Goal: Complete application form

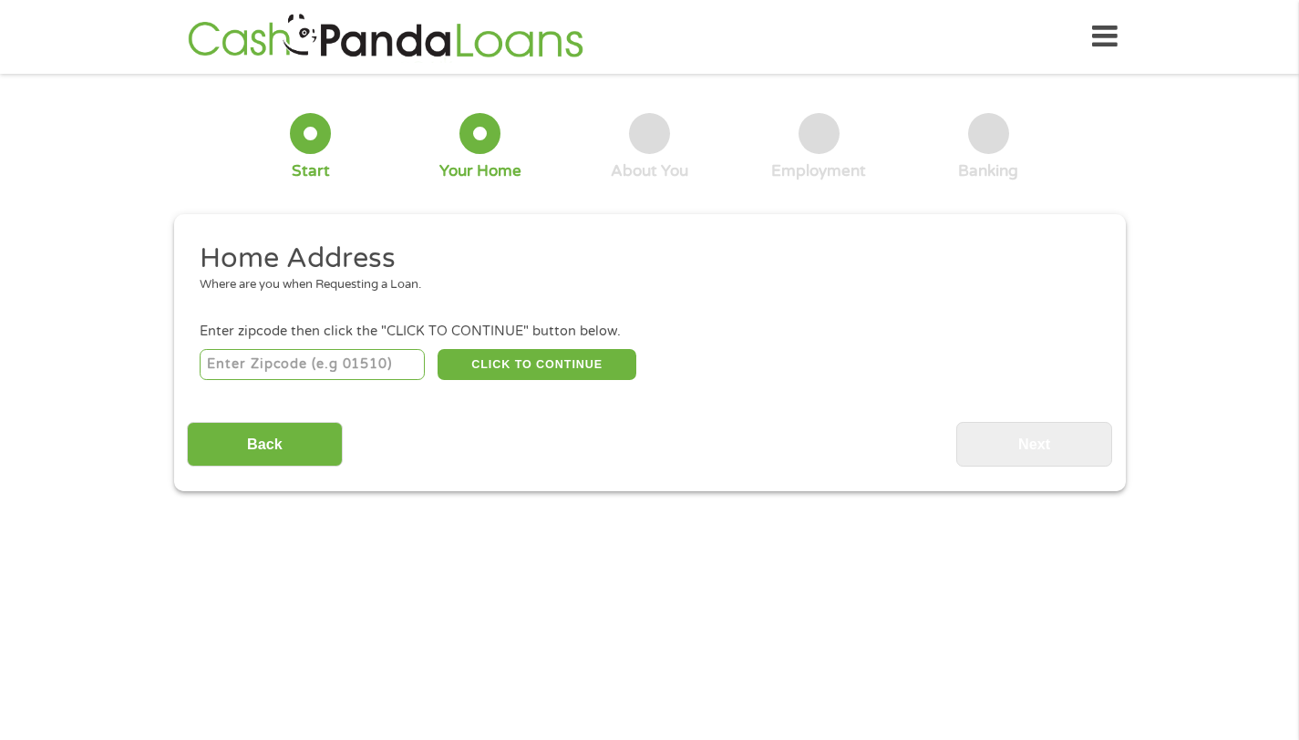
click at [393, 361] on input "number" at bounding box center [312, 364] width 225 height 31
type input "78726"
click at [554, 372] on button "CLICK TO CONTINUE" at bounding box center [537, 364] width 199 height 31
type input "78726"
type input "Austin"
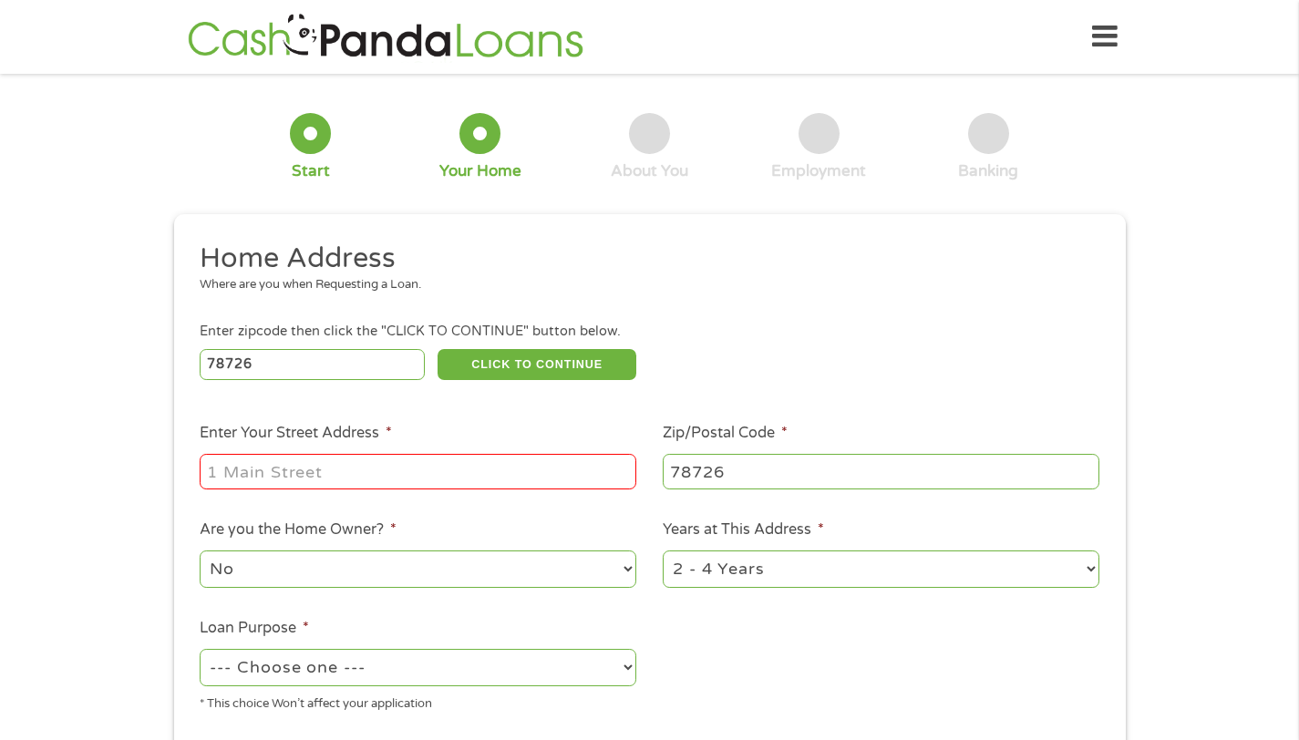
click at [471, 471] on input "Enter Your Street Address *" at bounding box center [418, 471] width 437 height 35
type input "8225 N FM 620"
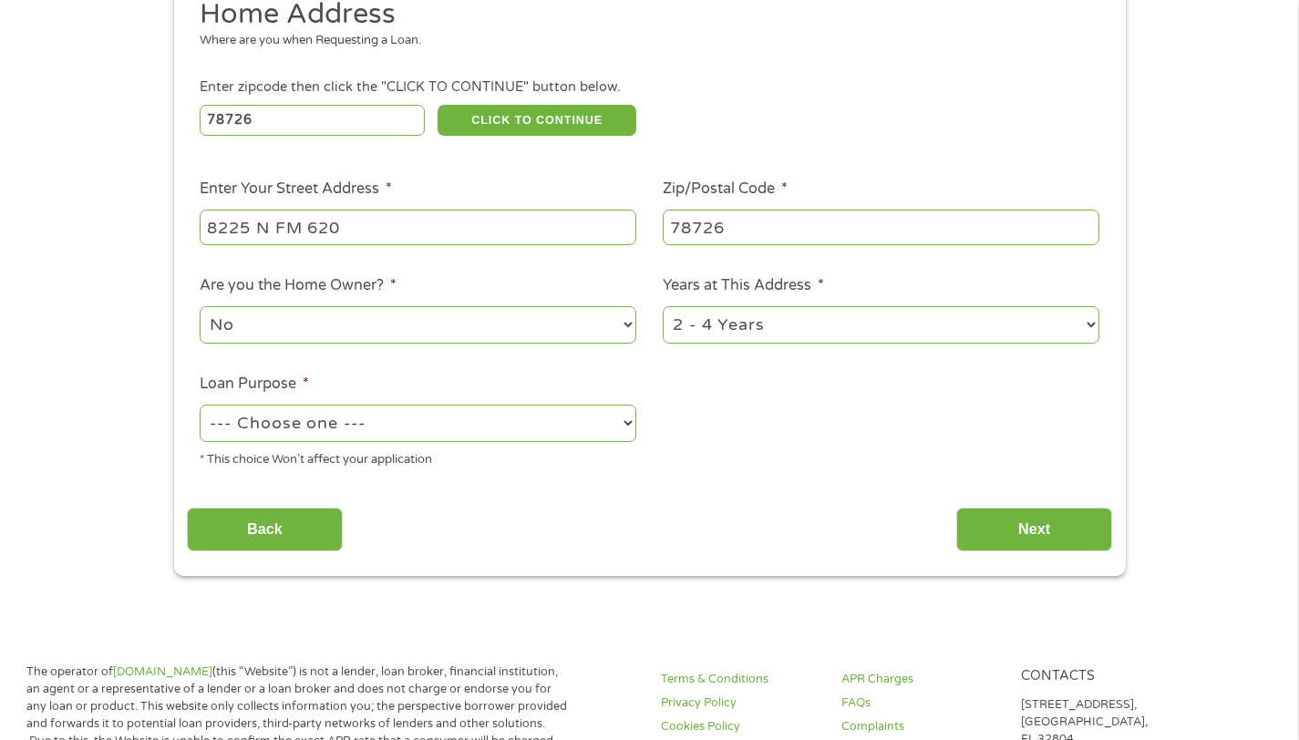
scroll to position [237, 0]
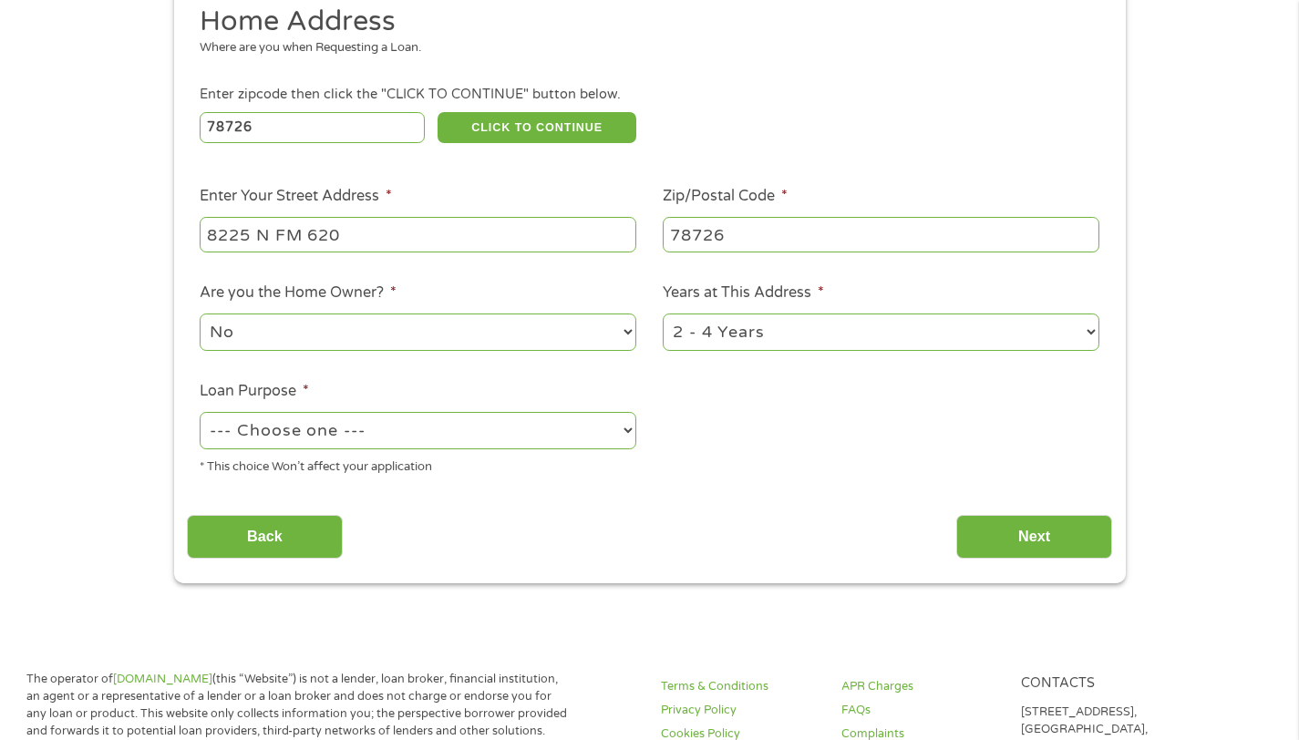
click at [584, 424] on select "--- Choose one --- Pay Bills Debt Consolidation Home Improvement Major Purchase…" at bounding box center [418, 430] width 437 height 37
select select "shorttermcash"
click at [979, 531] on input "Next" at bounding box center [1035, 537] width 156 height 45
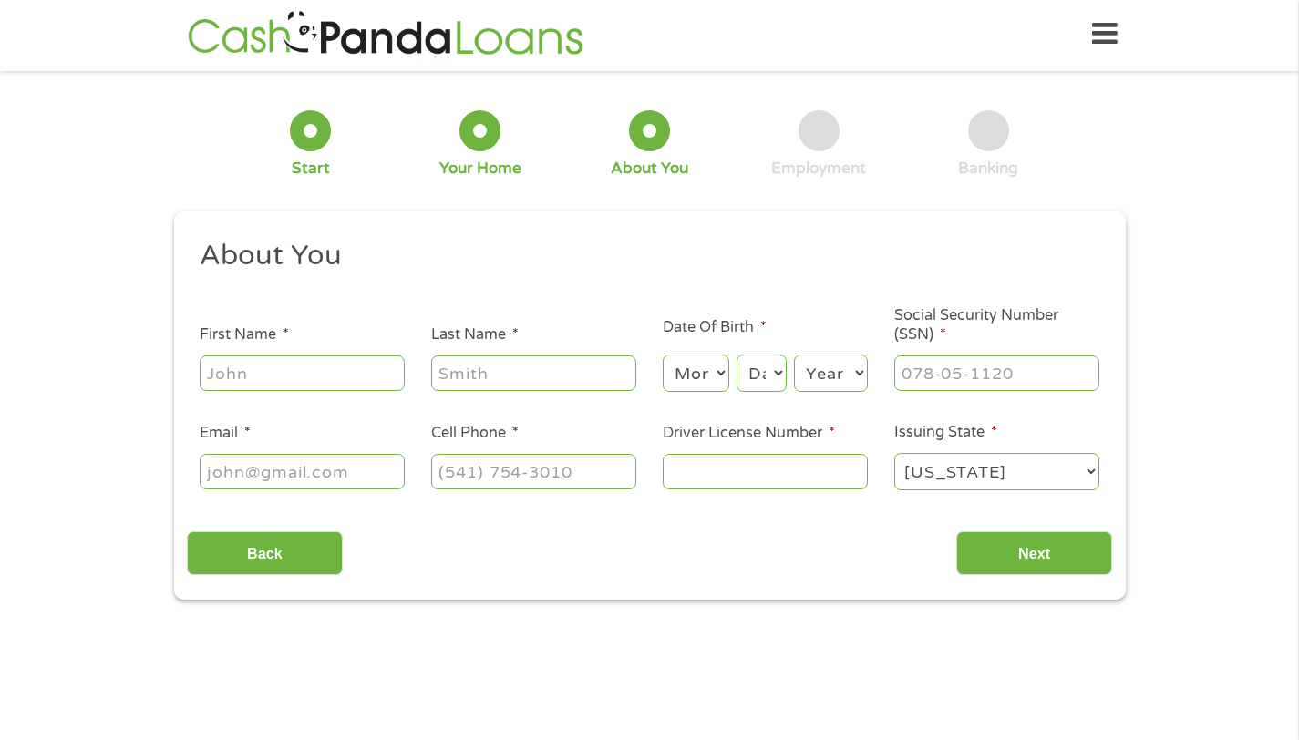
scroll to position [0, 0]
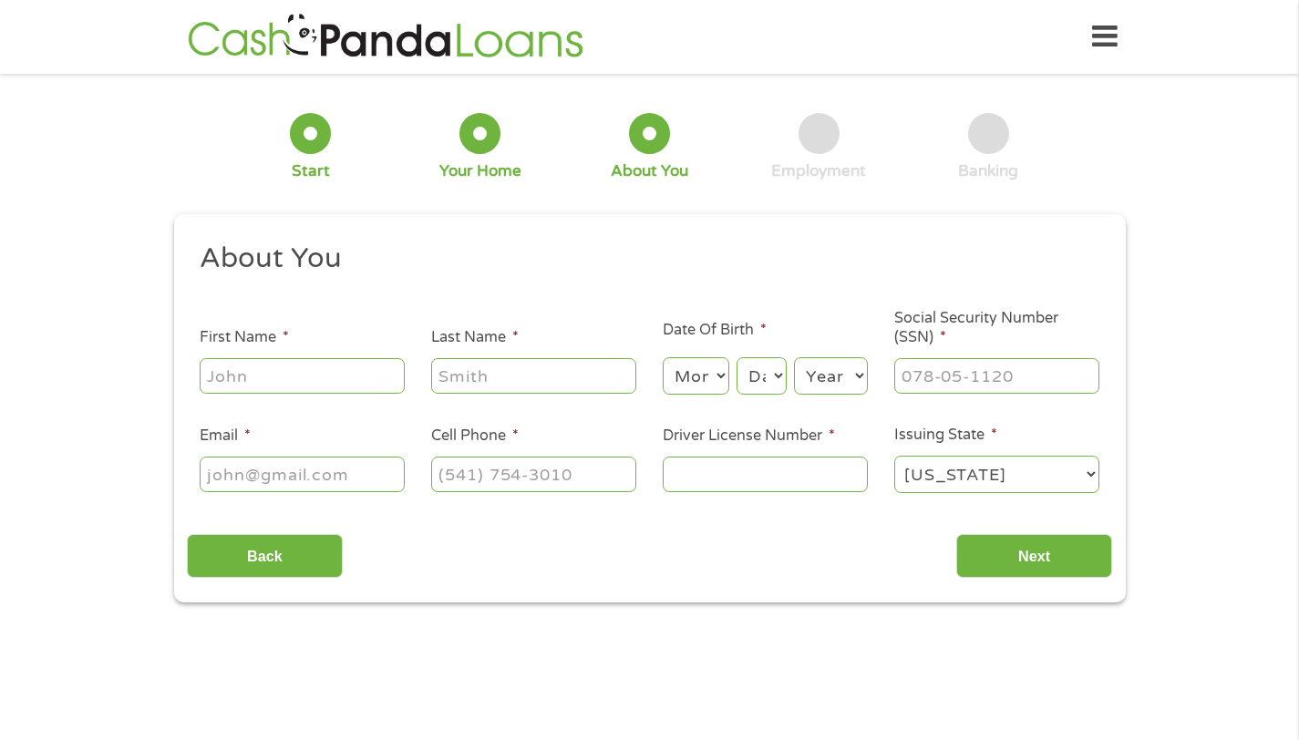
click at [397, 375] on input "First Name *" at bounding box center [302, 375] width 205 height 35
type input "ENalisa"
type input "[PERSON_NAME]"
type input "[EMAIL_ADDRESS][DOMAIN_NAME]"
type input "[PHONE_NUMBER]"
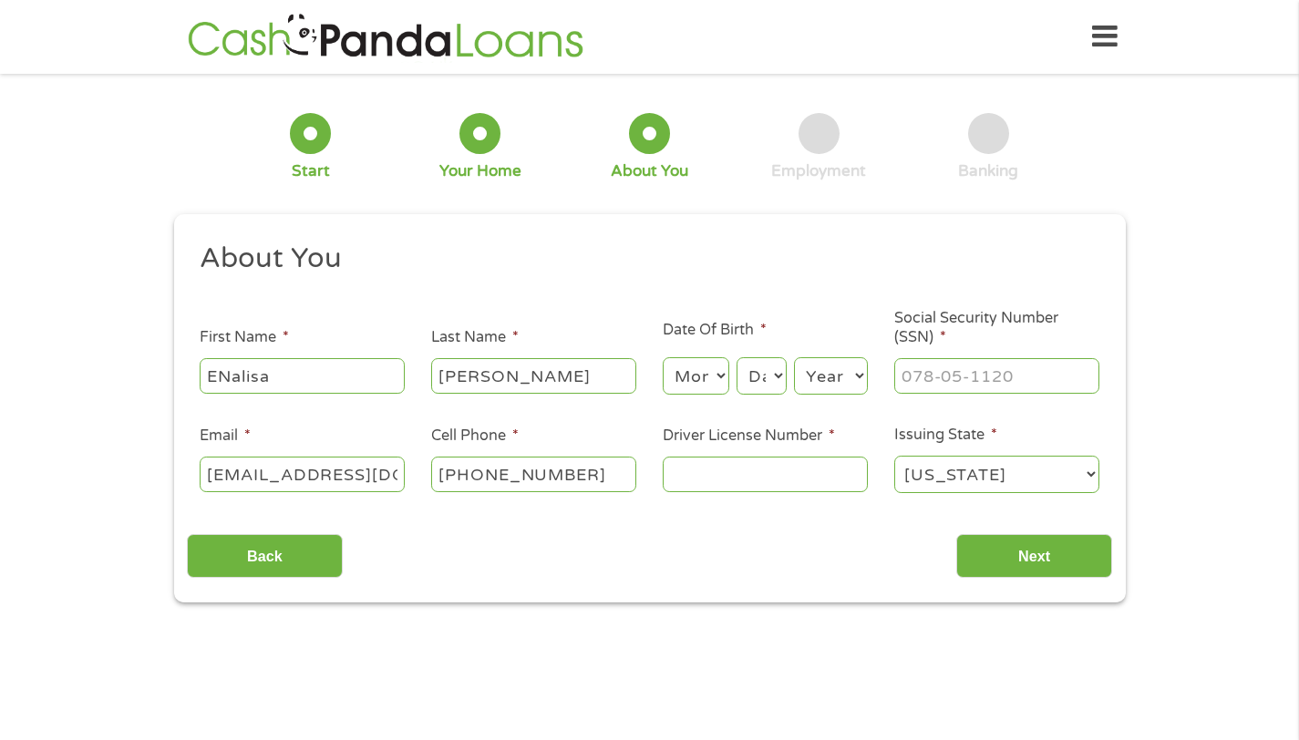
click at [712, 364] on select "Month 1 2 3 4 5 6 7 8 9 10 11 12" at bounding box center [696, 375] width 67 height 37
select select "11"
click at [768, 388] on select "Day 1 2 3 4 5 6 7 8 9 10 11 12 13 14 15 16 17 18 19 20 21 22 23 24 25 26 27 28 …" at bounding box center [761, 375] width 49 height 37
select select "21"
click at [821, 394] on select "Year [DATE] 2006 2005 2004 2003 2002 2001 2000 1999 1998 1997 1996 1995 1994 19…" at bounding box center [831, 375] width 74 height 37
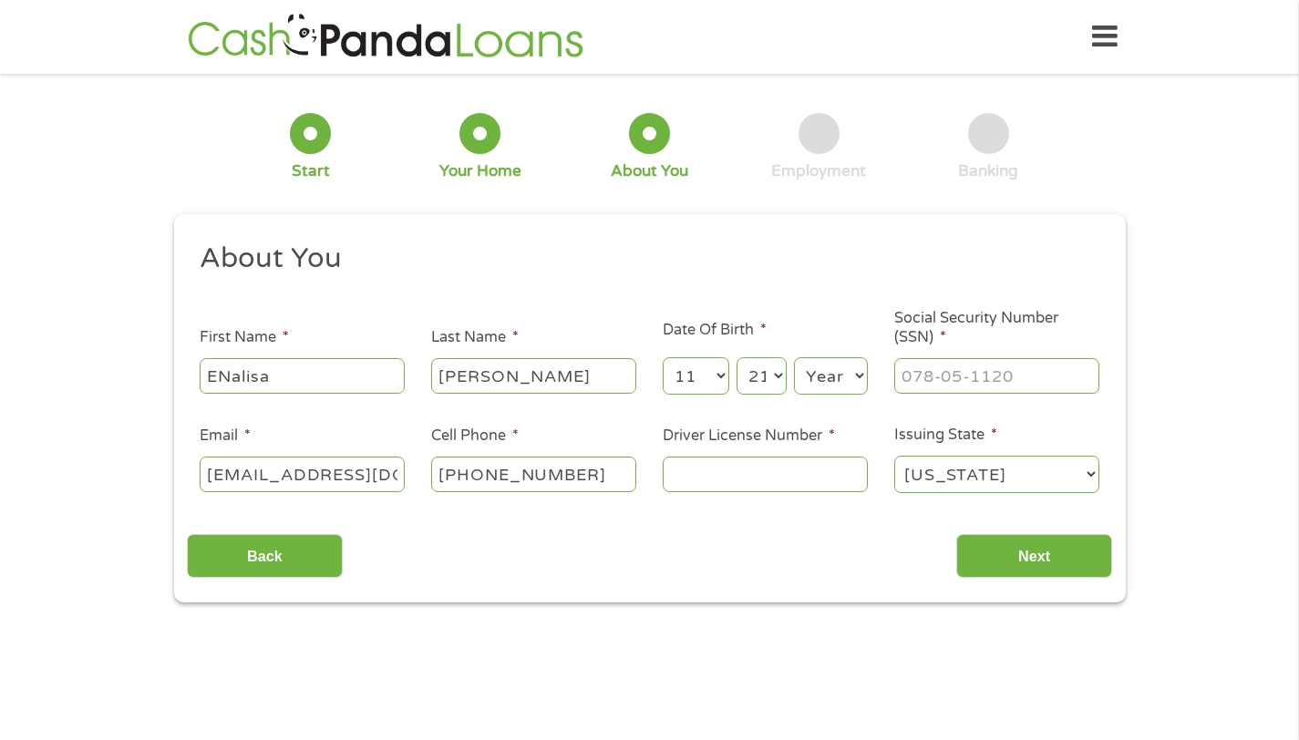
select select "2000"
click at [951, 364] on input "___-__-____" at bounding box center [997, 375] width 205 height 35
type input "632-74-2169"
click at [815, 479] on input "Driver License Number *" at bounding box center [765, 474] width 205 height 35
type input "47760804"
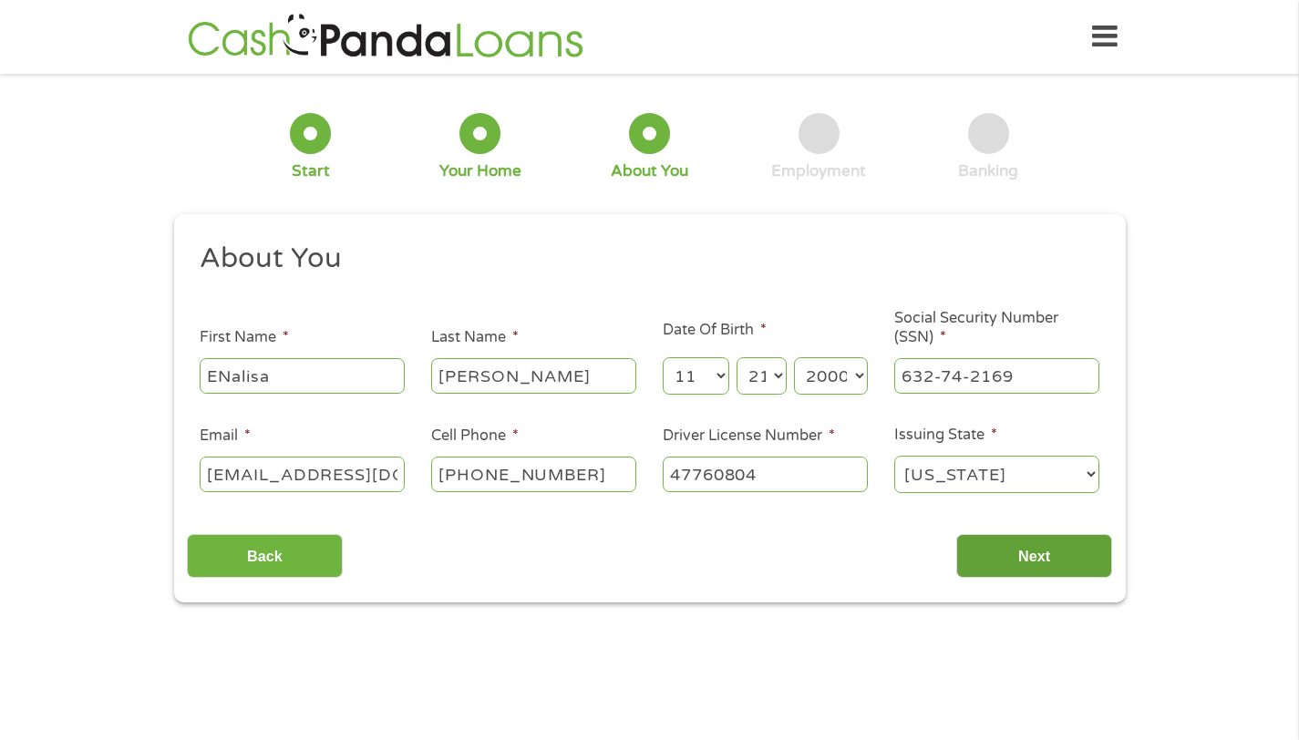
click at [985, 540] on input "Next" at bounding box center [1035, 556] width 156 height 45
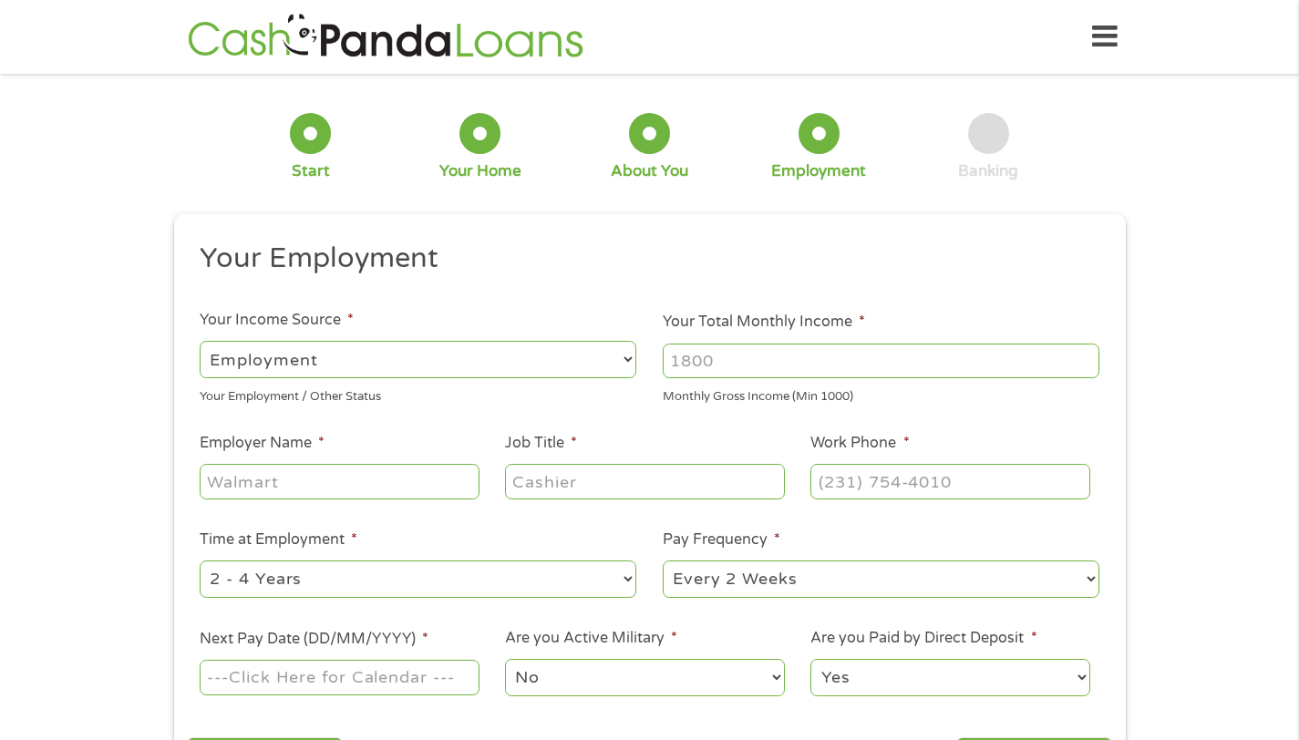
click at [602, 364] on select "--- Choose one --- Employment [DEMOGRAPHIC_DATA] Benefits" at bounding box center [418, 359] width 437 height 37
click at [755, 375] on input "Your Total Monthly Income *" at bounding box center [881, 361] width 437 height 35
click at [725, 375] on input "Your Total Monthly Income *" at bounding box center [881, 361] width 437 height 35
click at [472, 470] on input "Employer Name *" at bounding box center [339, 481] width 279 height 35
type input "walgreens"
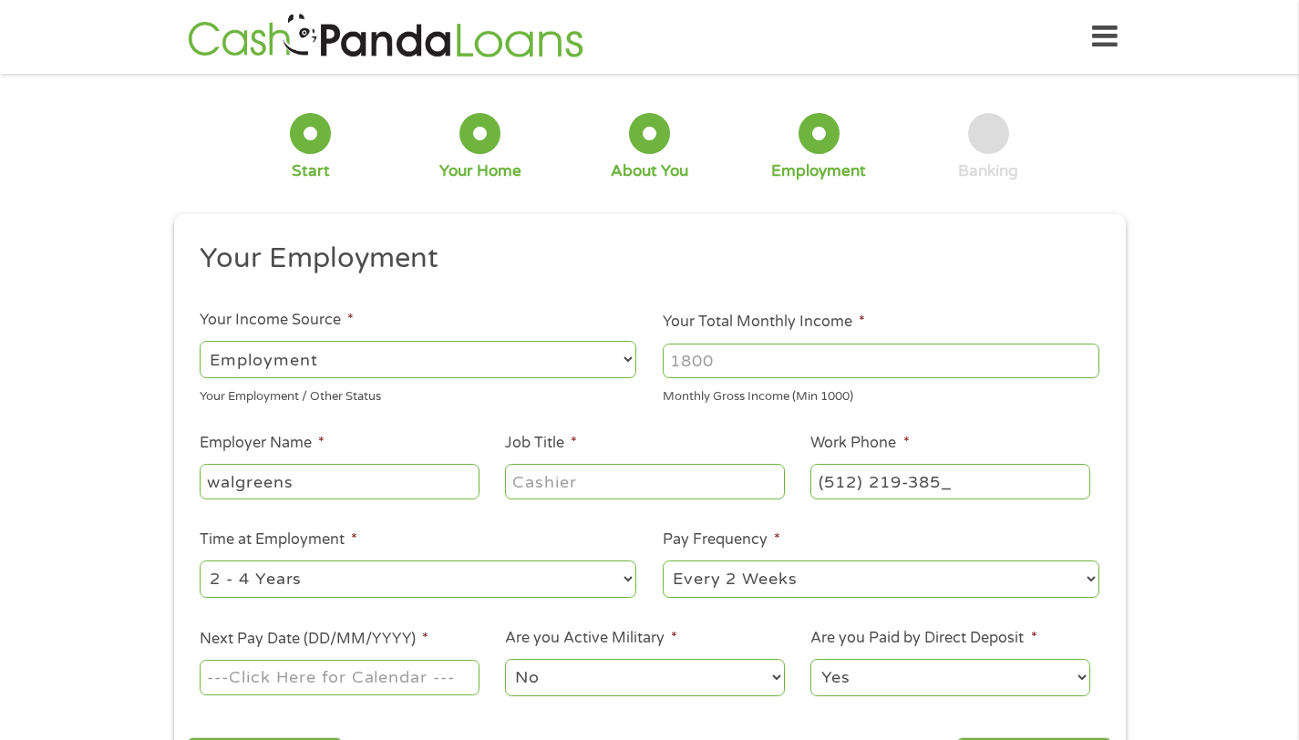
type input "[PHONE_NUMBER]"
click at [403, 565] on select "--- Choose one --- 1 Year or less 1 - 2 Years 2 - 4 Years Over 4 Years" at bounding box center [418, 579] width 437 height 37
select select "24months"
click at [388, 598] on div "--- Choose one --- 1 Year or less 1 - 2 Years 2 - 4 Years Over 4 Years" at bounding box center [418, 580] width 437 height 44
click at [387, 589] on select "--- Choose one --- 1 Year or less 1 - 2 Years 2 - 4 Years Over 4 Years" at bounding box center [418, 579] width 437 height 37
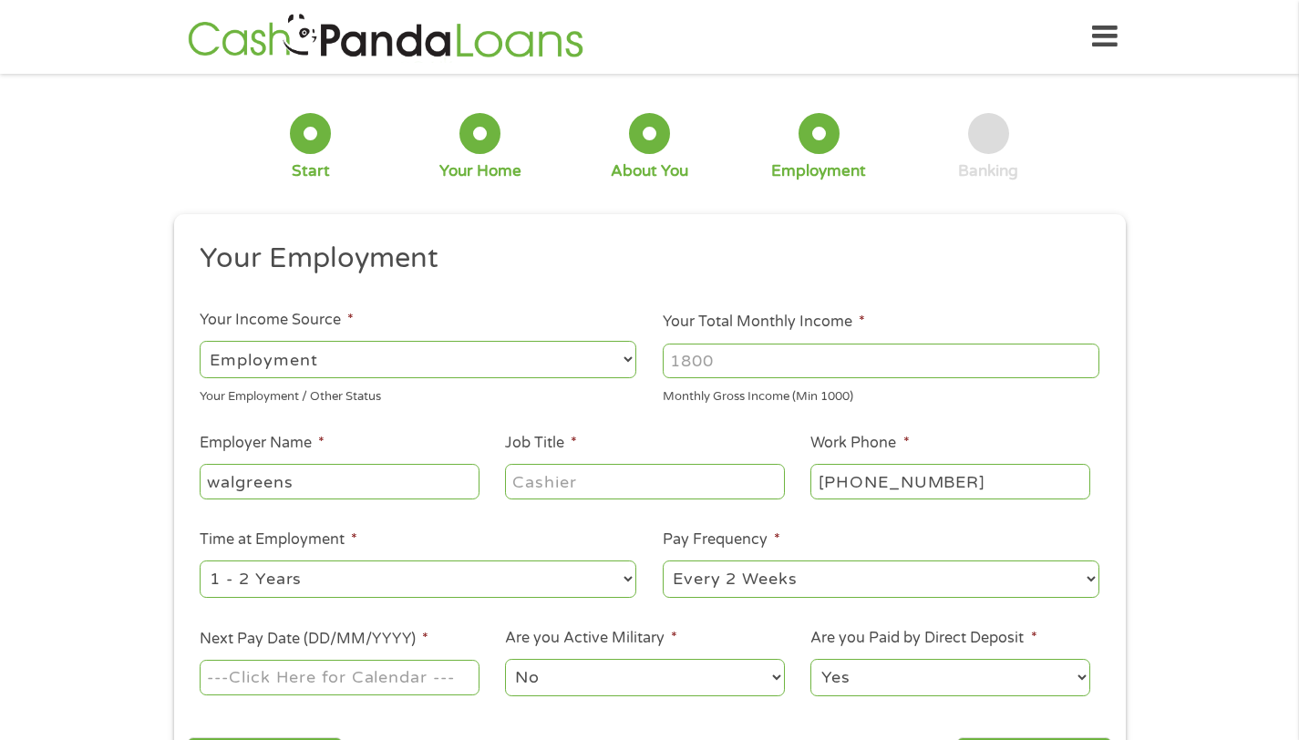
click at [414, 681] on input "Next Pay Date (DD/MM/YYYY) *" at bounding box center [339, 677] width 279 height 35
click at [437, 688] on input "Next Pay Date (DD/MM/YYYY) *" at bounding box center [339, 677] width 279 height 35
click at [417, 681] on input "Next Pay Date (DD/MM/YYYY) *" at bounding box center [339, 677] width 279 height 35
click at [328, 673] on input "Next Pay Date (DD/MM/YYYY) *" at bounding box center [339, 677] width 279 height 35
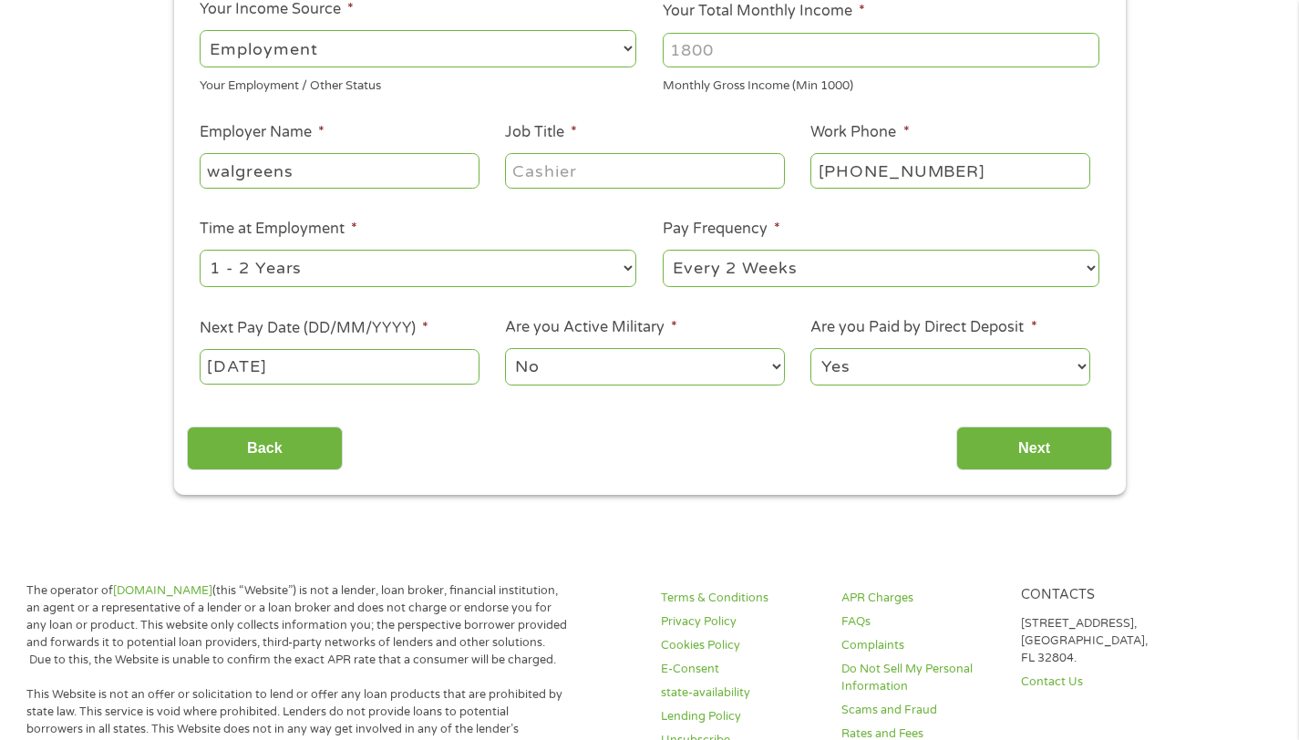
scroll to position [348, 0]
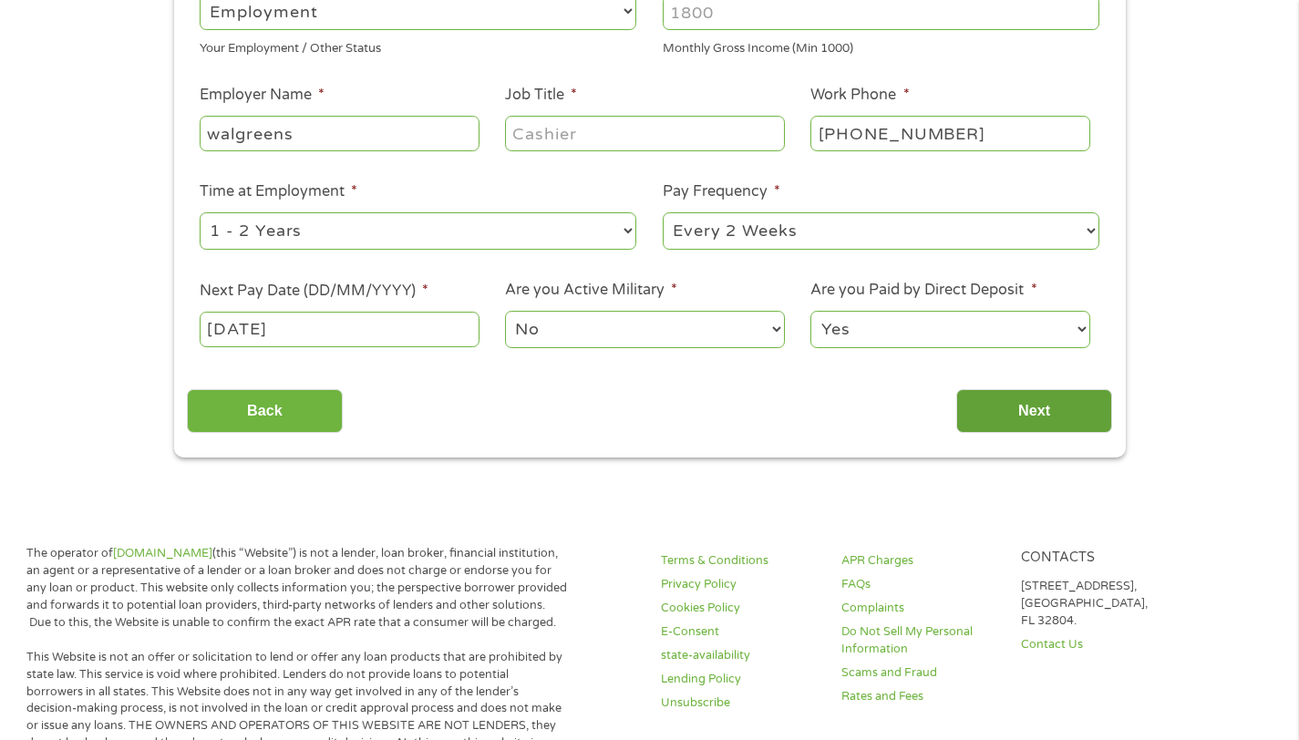
type input "[DATE]"
click at [1091, 407] on input "Next" at bounding box center [1035, 411] width 156 height 45
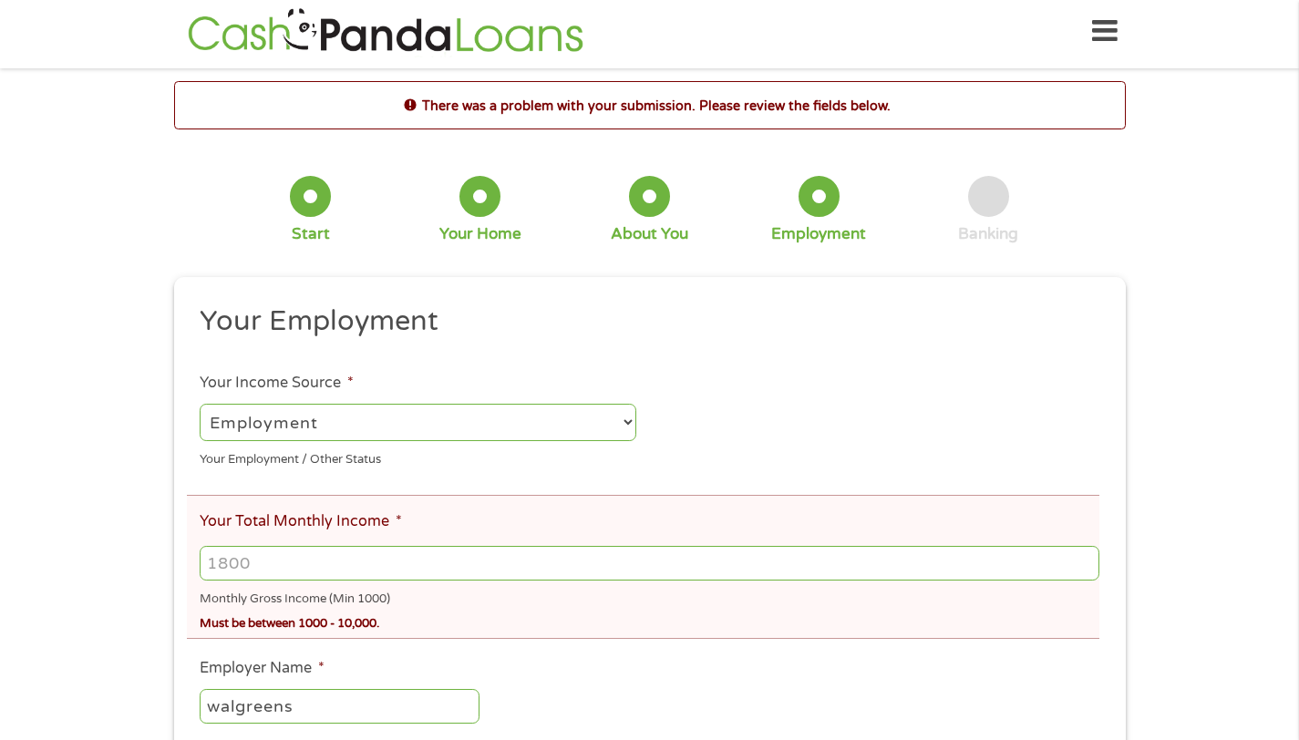
scroll to position [0, 0]
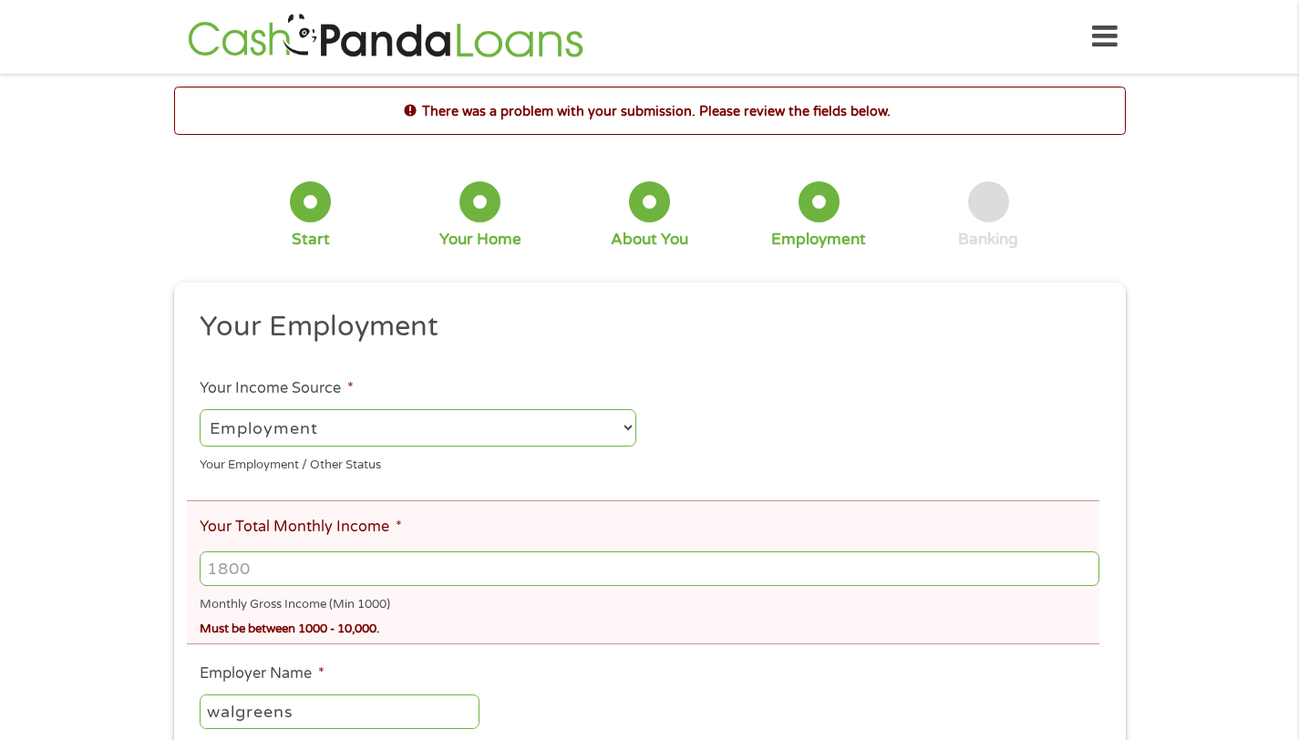
click at [451, 556] on input "Your Total Monthly Income *" at bounding box center [649, 569] width 899 height 35
click at [609, 560] on input "Your Total Monthly Income *" at bounding box center [649, 569] width 899 height 35
click at [605, 558] on input "Your Total Monthly Income *" at bounding box center [649, 569] width 899 height 35
click at [1082, 567] on input "1000" at bounding box center [649, 569] width 899 height 35
click at [1082, 567] on input "1001" at bounding box center [649, 569] width 899 height 35
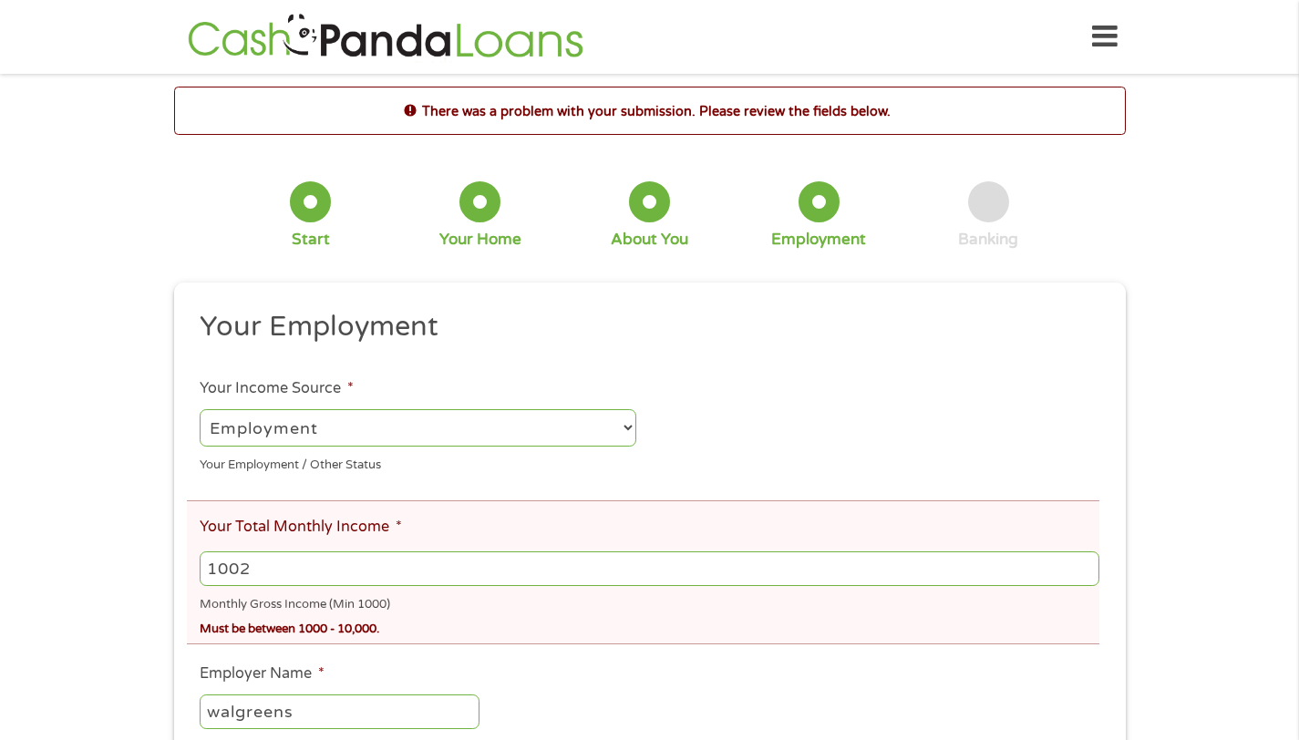
click at [1082, 567] on input "1002" at bounding box center [649, 569] width 899 height 35
click at [1082, 567] on input "1003" at bounding box center [649, 569] width 899 height 35
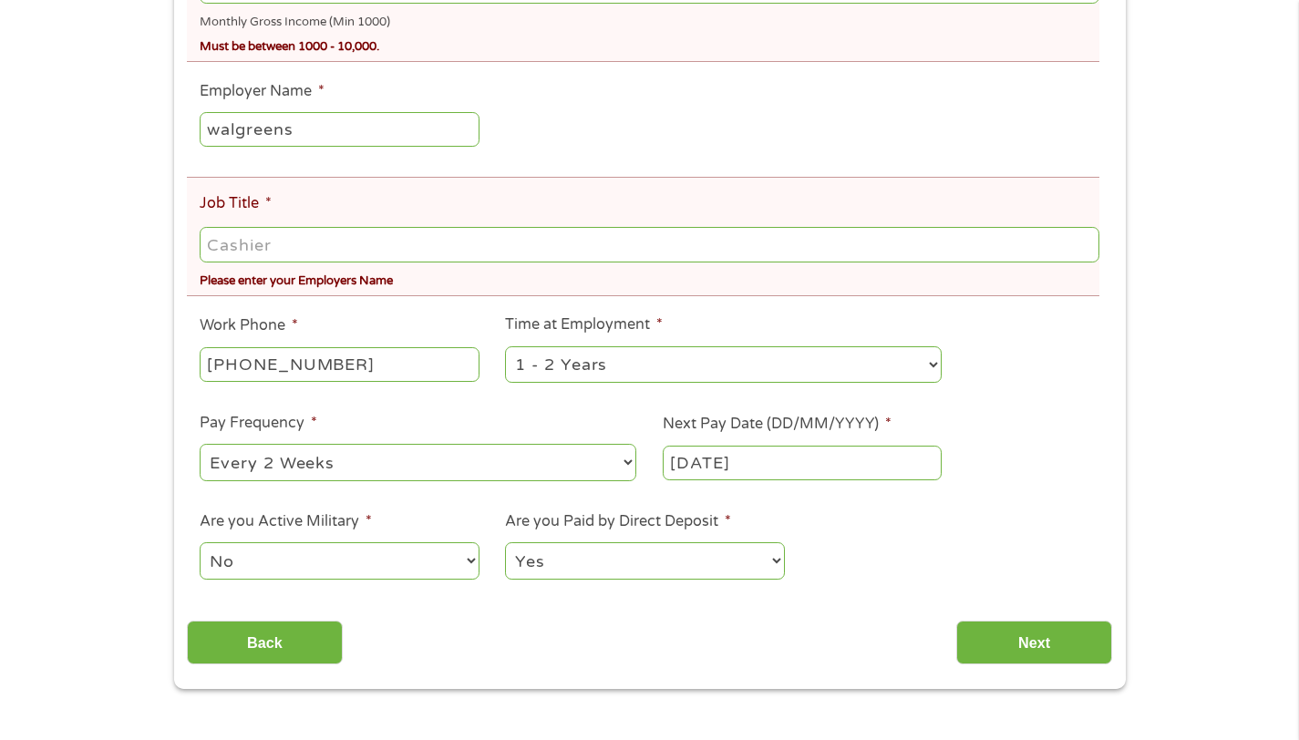
scroll to position [590, 0]
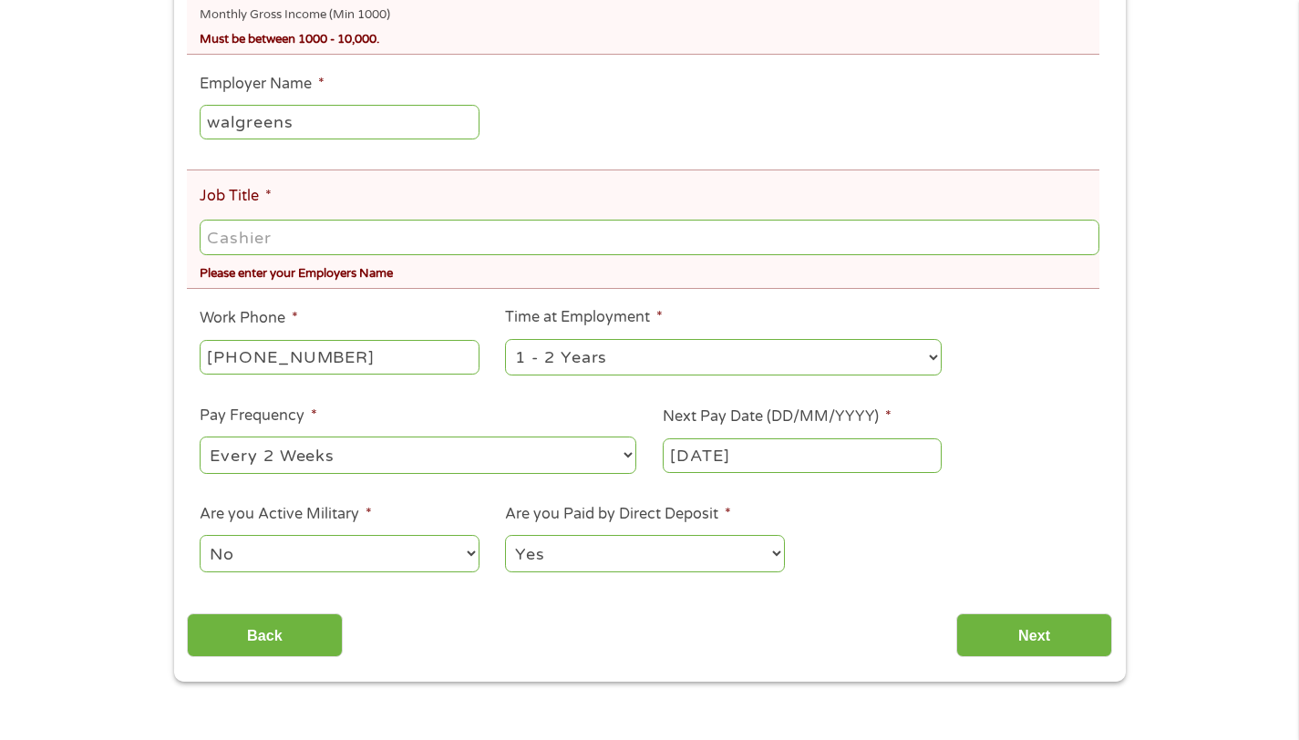
type input "1800"
click at [960, 210] on li "Job Title * Please enter your Employers Name" at bounding box center [643, 229] width 913 height 119
click at [920, 227] on input "Job Title *" at bounding box center [649, 237] width 899 height 35
type input "Customer Service Representative"
click at [1011, 645] on input "Next" at bounding box center [1035, 636] width 156 height 45
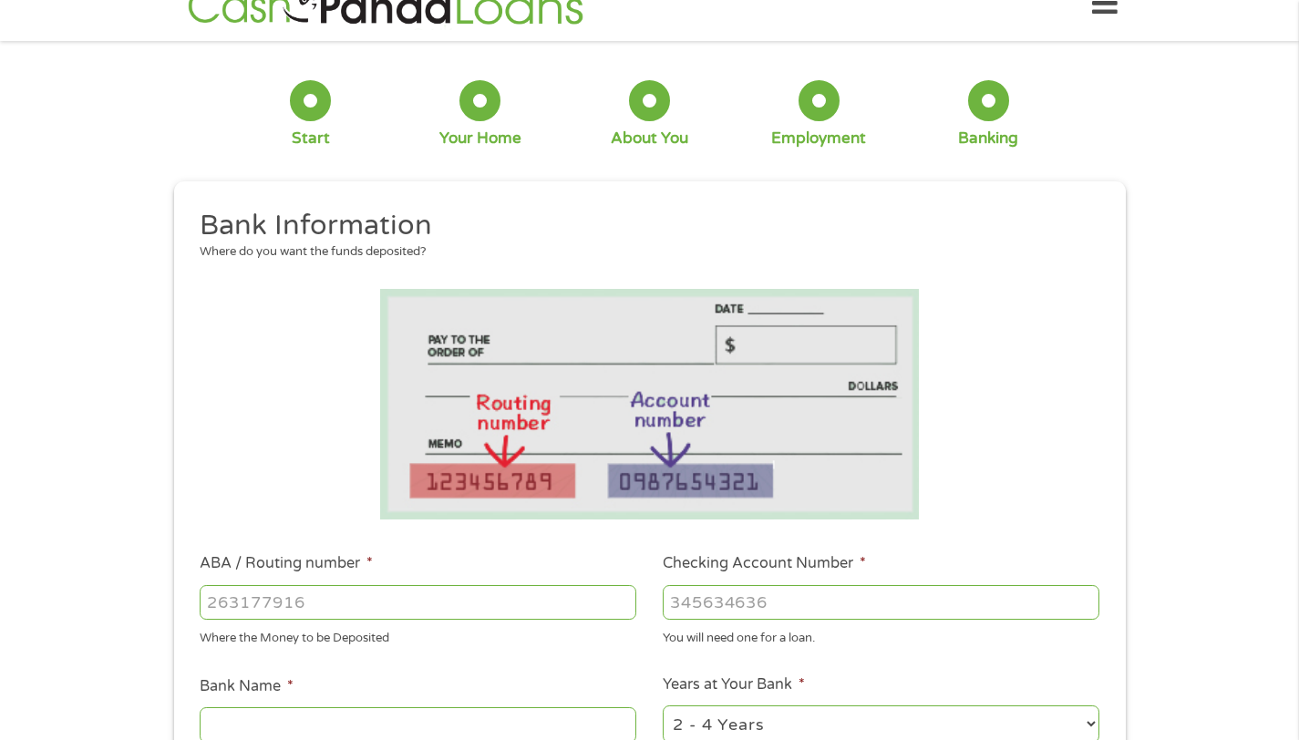
scroll to position [0, 0]
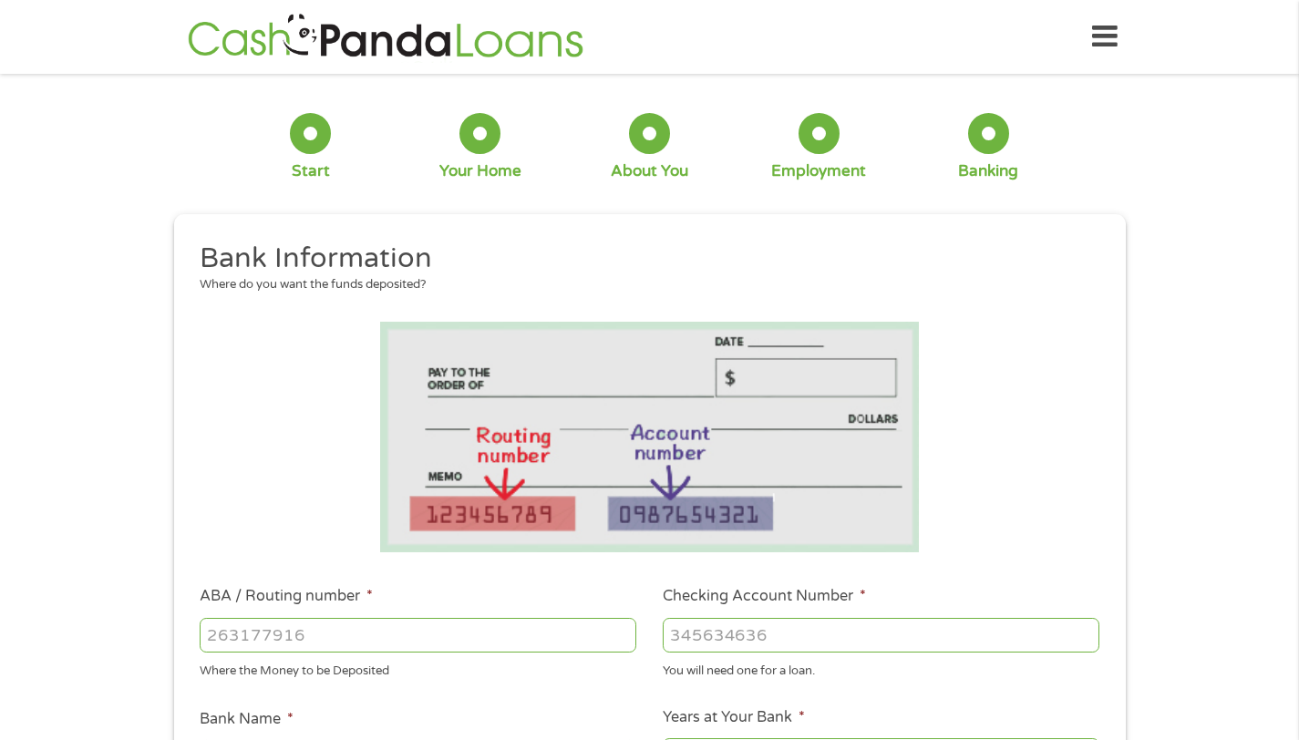
click at [554, 645] on input "ABA / Routing number *" at bounding box center [418, 635] width 437 height 35
type input "314977405"
type input "UNIVERSITY FEDERAL CREDIT UNION"
type input "314977405"
click at [669, 646] on input "Checking Account Number *" at bounding box center [881, 635] width 437 height 35
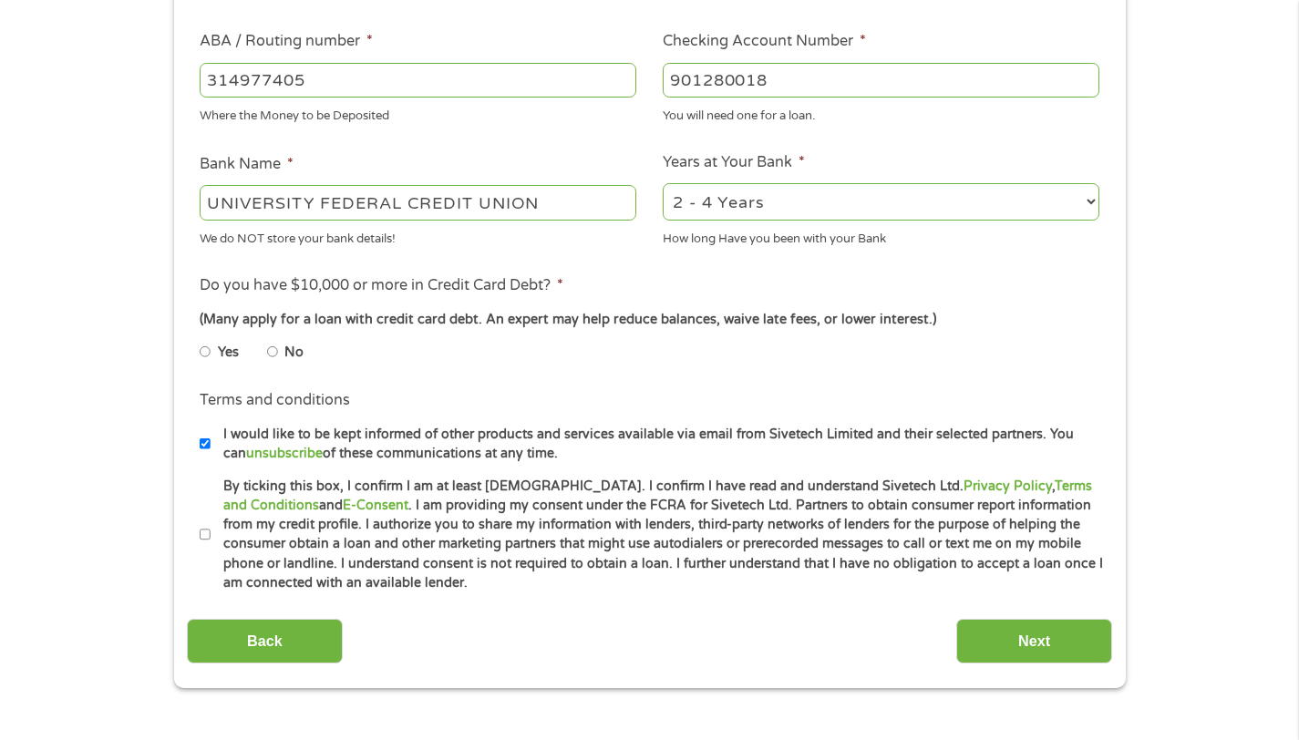
scroll to position [554, 0]
type input "901280018"
click at [1038, 191] on select "2 - 4 Years 6 - 12 Months 1 - 2 Years Over 4 Years" at bounding box center [881, 202] width 437 height 37
select select "60months"
click at [291, 354] on label "No" at bounding box center [293, 354] width 19 height 20
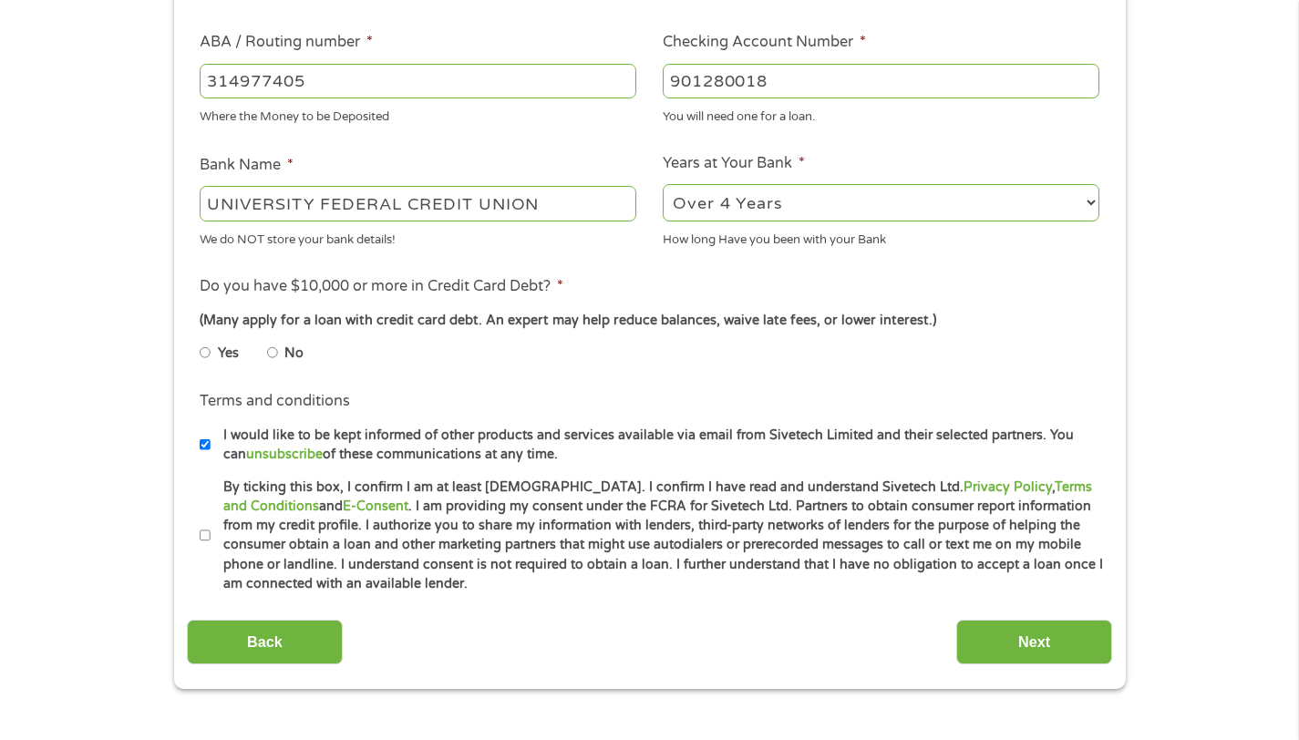
click at [278, 354] on input "No" at bounding box center [272, 352] width 11 height 29
radio input "true"
click at [204, 534] on input "By ticking this box, I confirm I am at least [DEMOGRAPHIC_DATA]. I confirm I ha…" at bounding box center [205, 536] width 11 height 29
checkbox input "true"
click at [1000, 634] on input "Next" at bounding box center [1035, 642] width 156 height 45
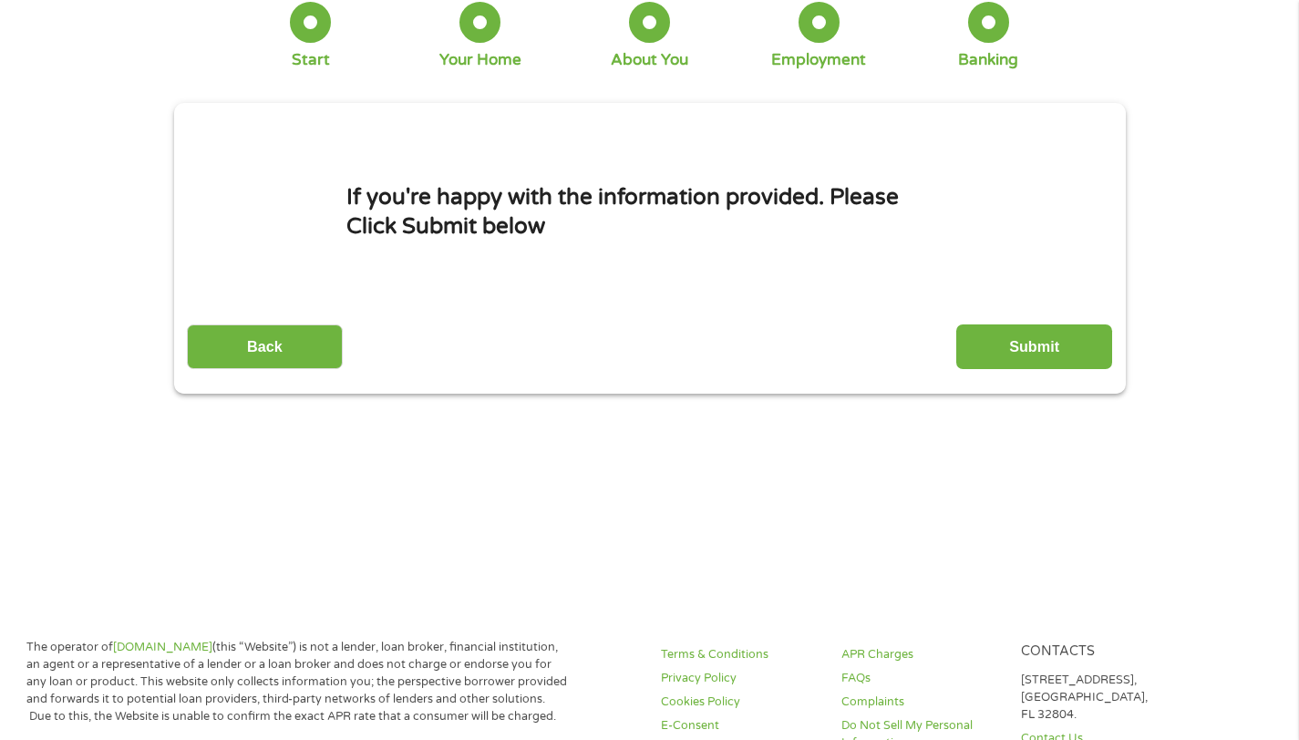
scroll to position [0, 0]
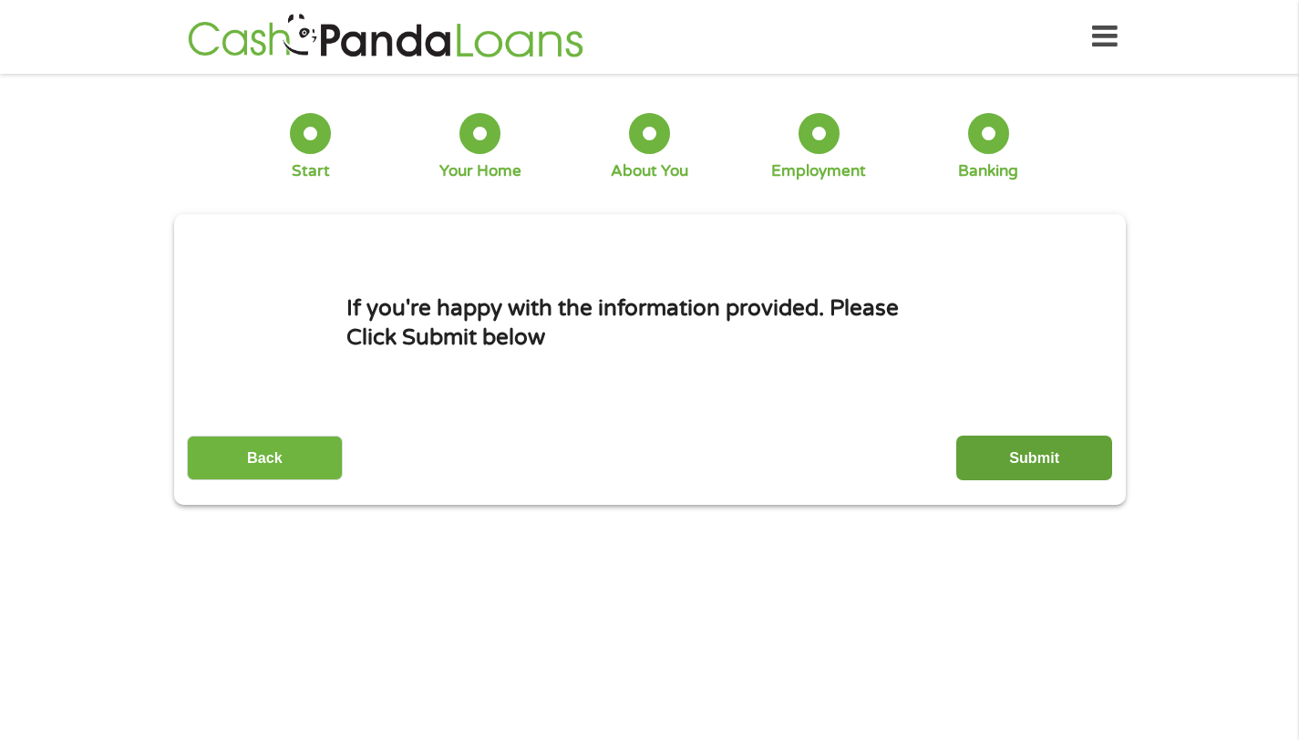
click at [1027, 444] on input "Submit" at bounding box center [1035, 458] width 156 height 45
